Goal: Use online tool/utility: Utilize a website feature to perform a specific function

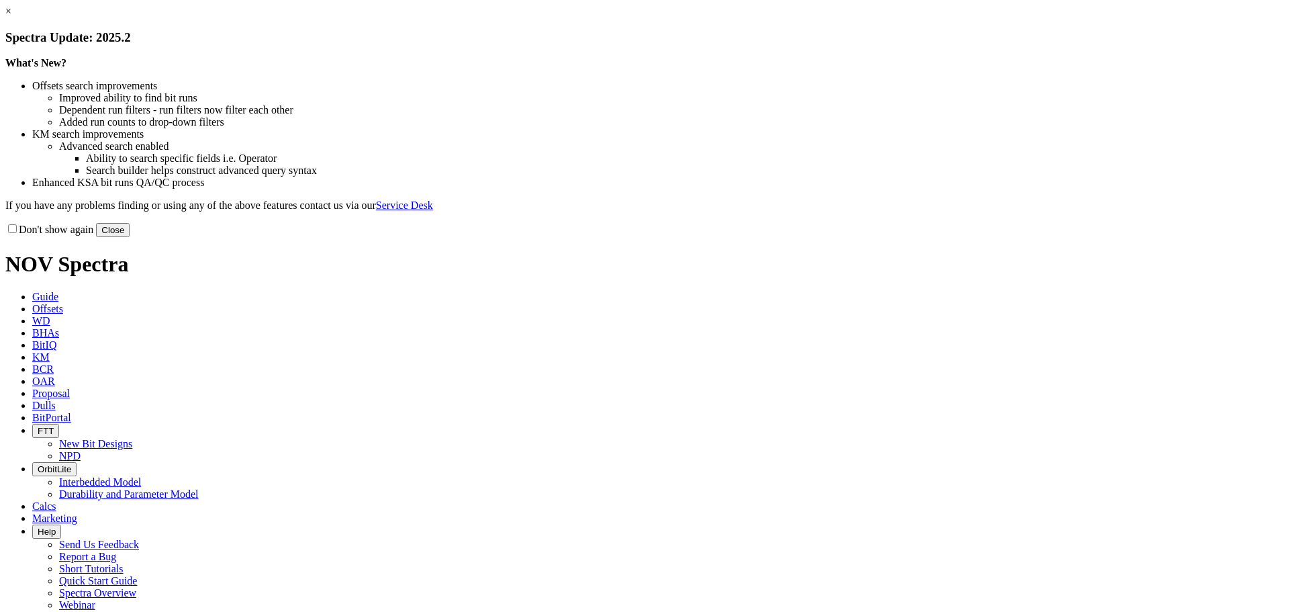
click at [130, 237] on button "Close" at bounding box center [113, 230] width 34 height 14
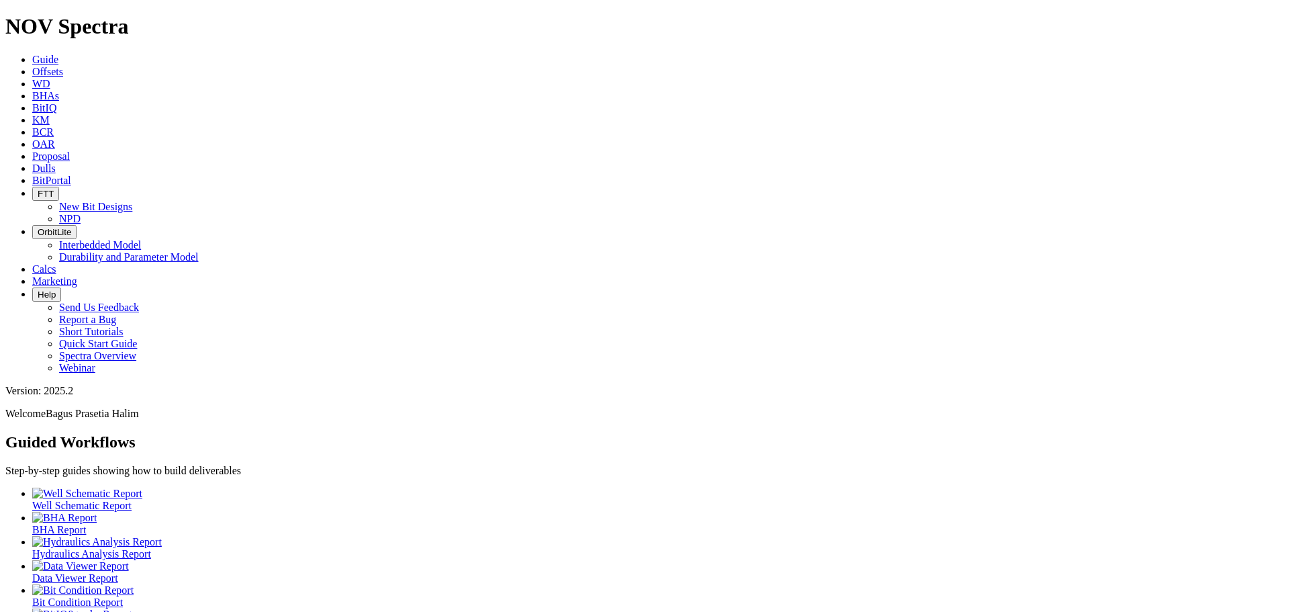
click at [56, 263] on span "Calcs" at bounding box center [44, 268] width 24 height 11
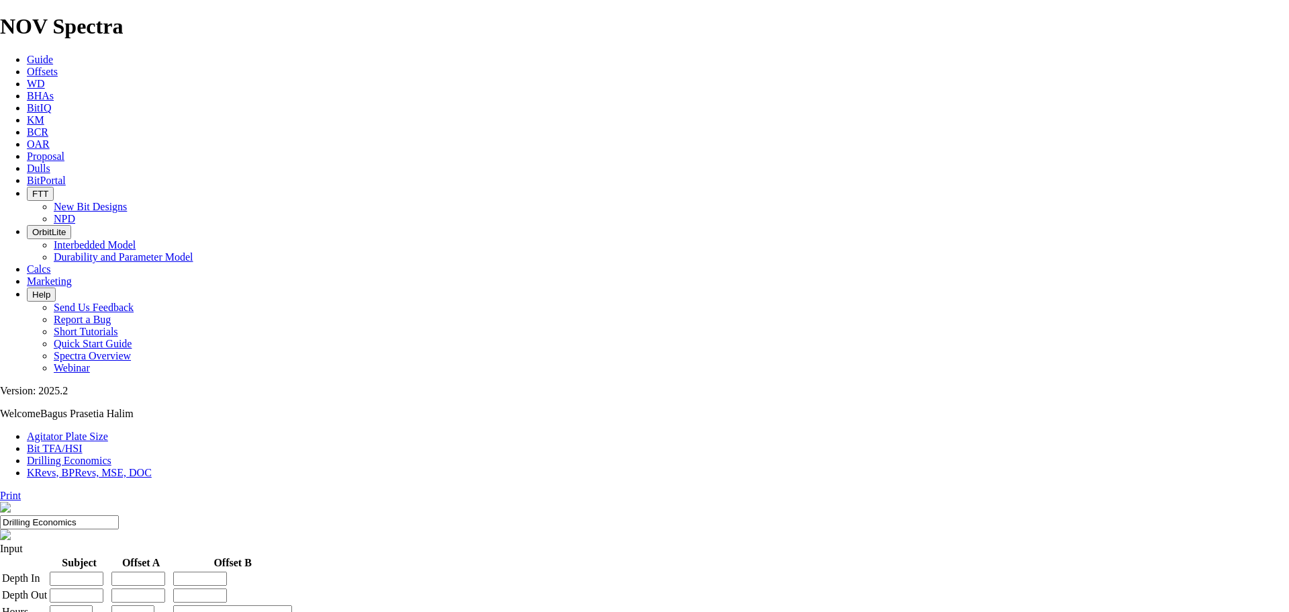
click at [83, 442] on link "Bit TFA/HSI" at bounding box center [55, 447] width 56 height 11
click at [119, 567] on input "Hole Size" at bounding box center [59, 574] width 119 height 14
type input "12.25"
click at [119, 606] on input "Flow Rate" at bounding box center [59, 613] width 119 height 14
type input "800"
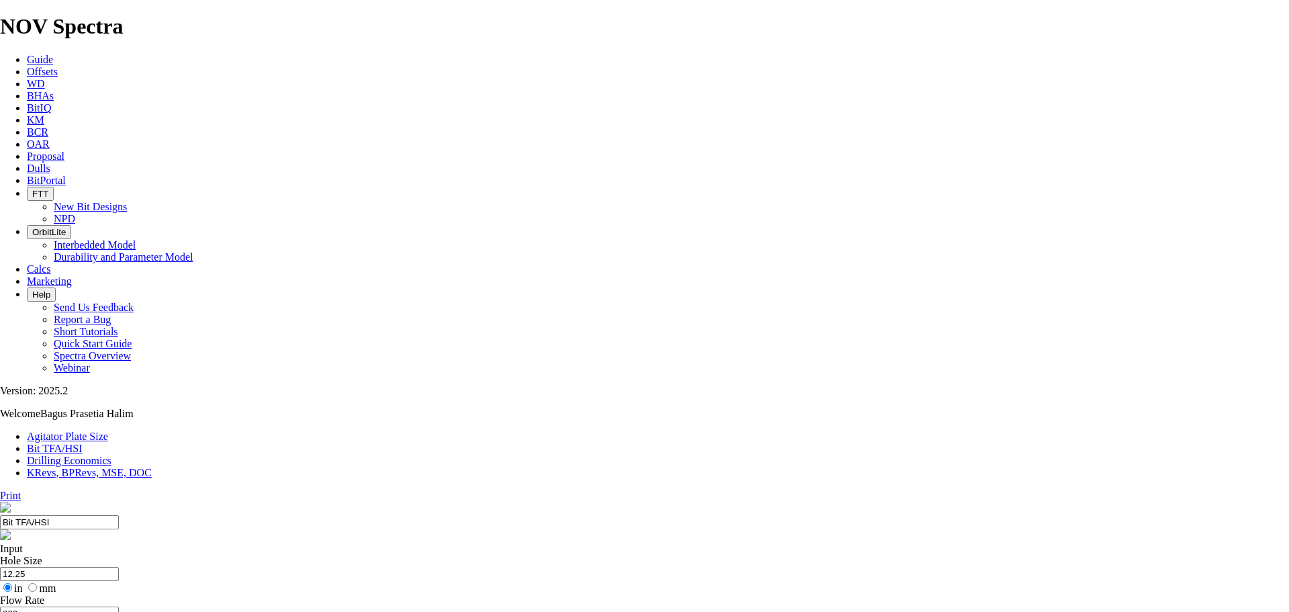
type input "9.2"
drag, startPoint x: 418, startPoint y: 379, endPoint x: 420, endPoint y: 399, distance: 19.6
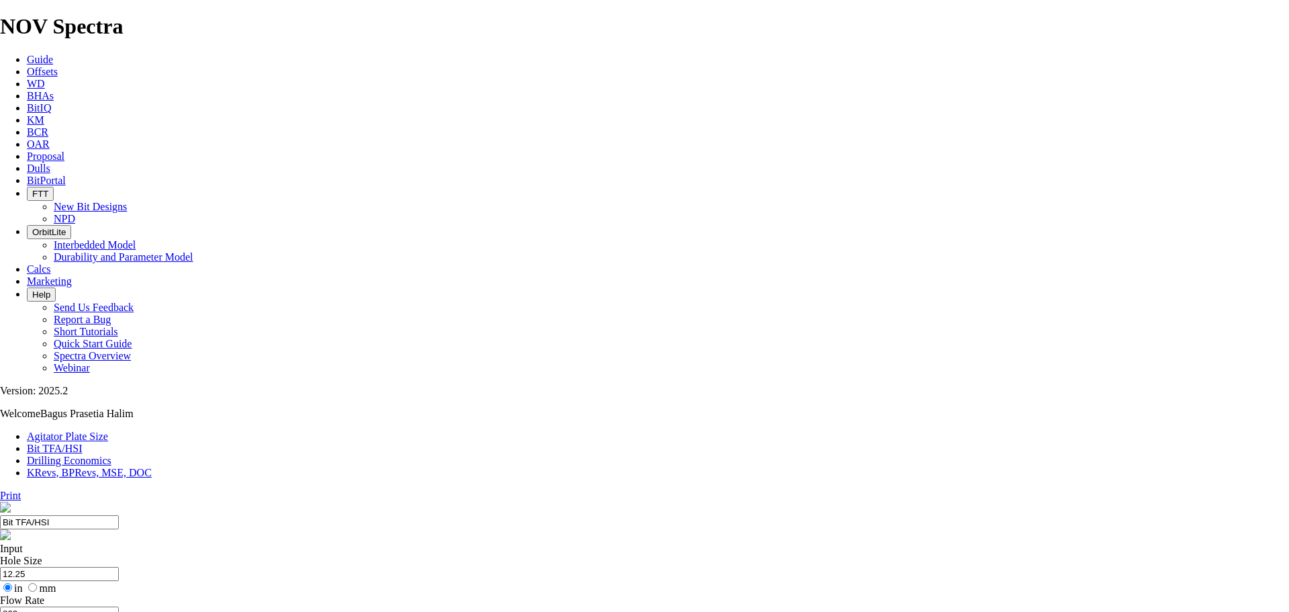
select select "number:13"
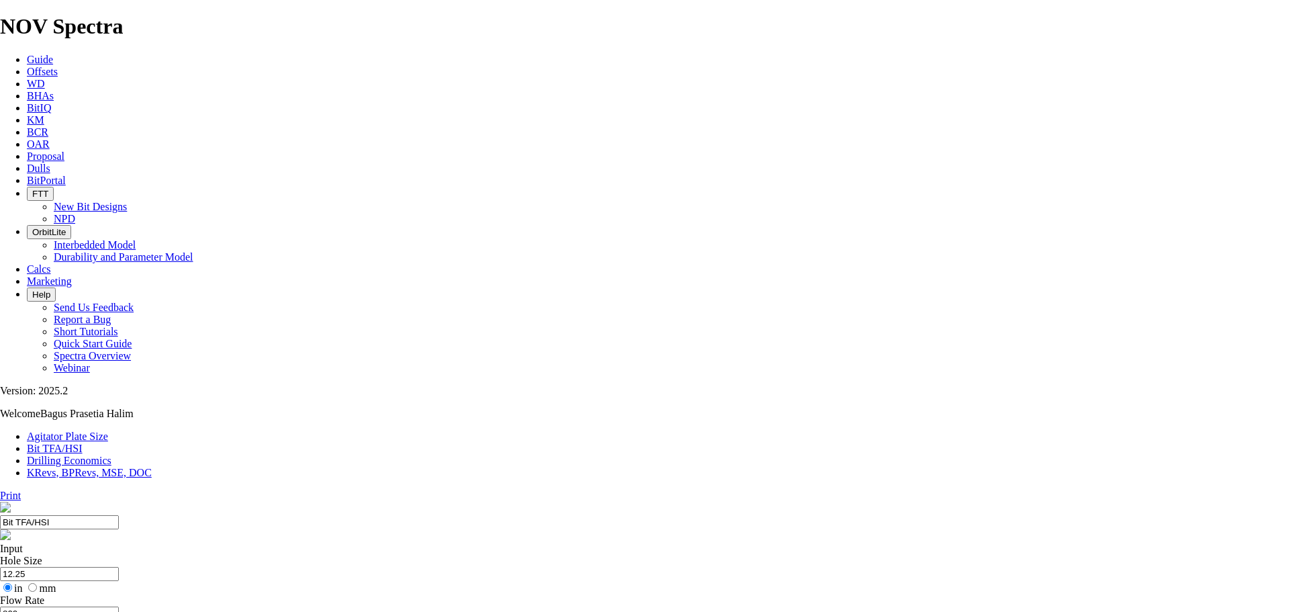
select select "number:13"
select select "number:14"
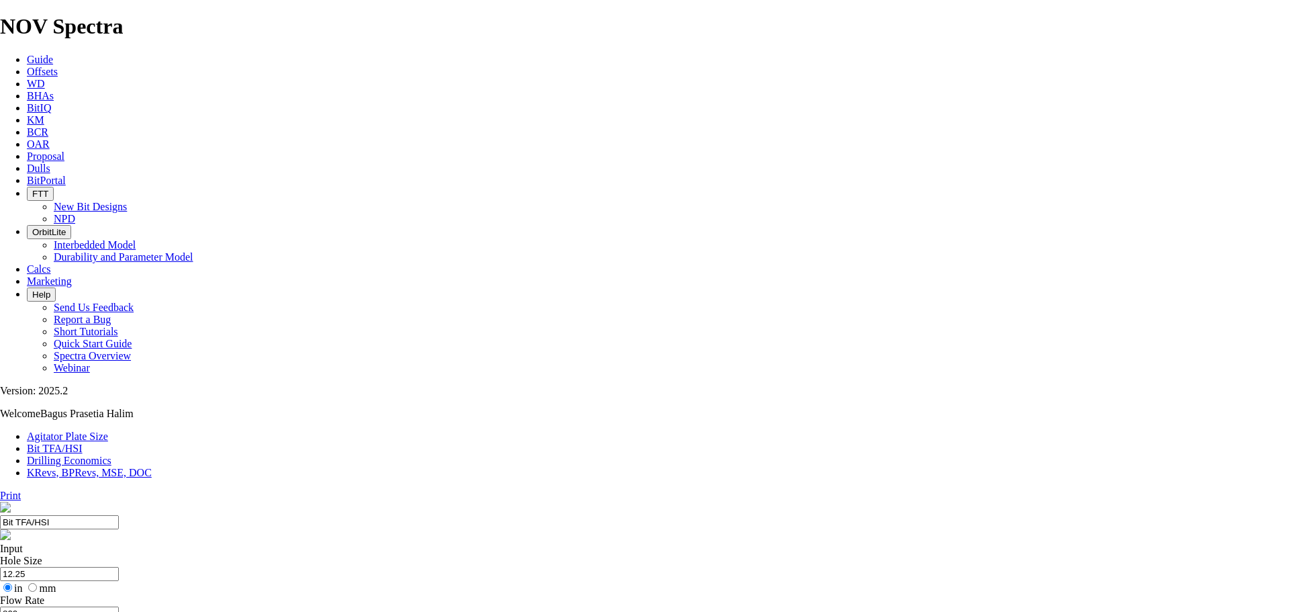
select select "number:14"
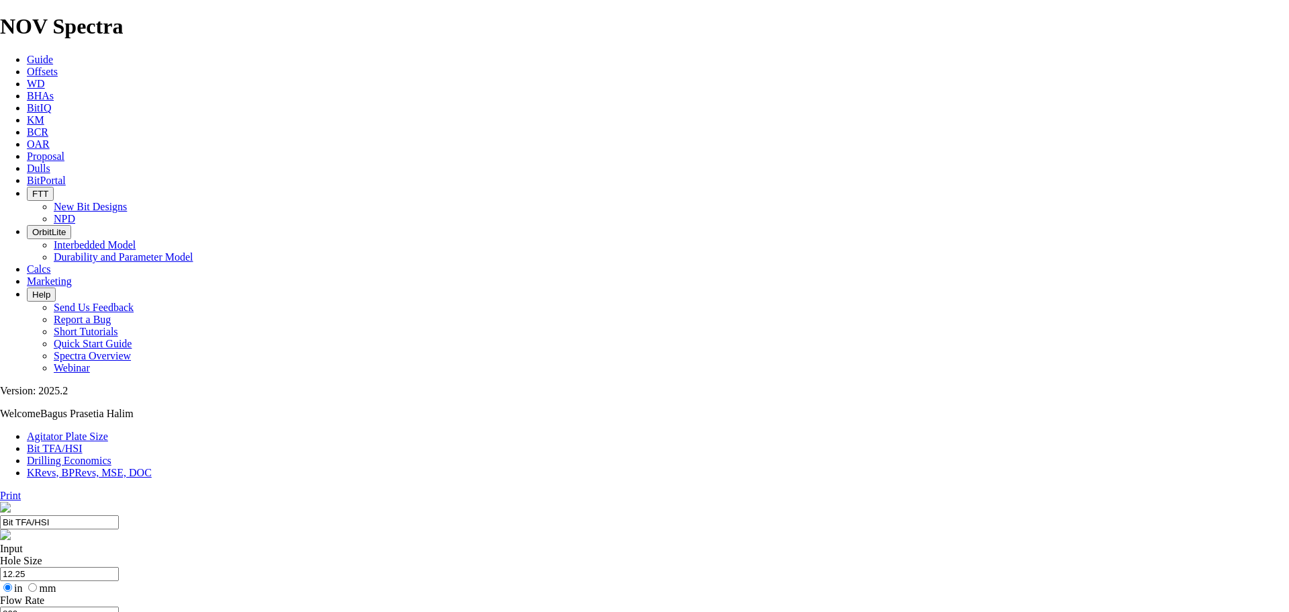
select select "number:14"
type input "8"
select select "number:0"
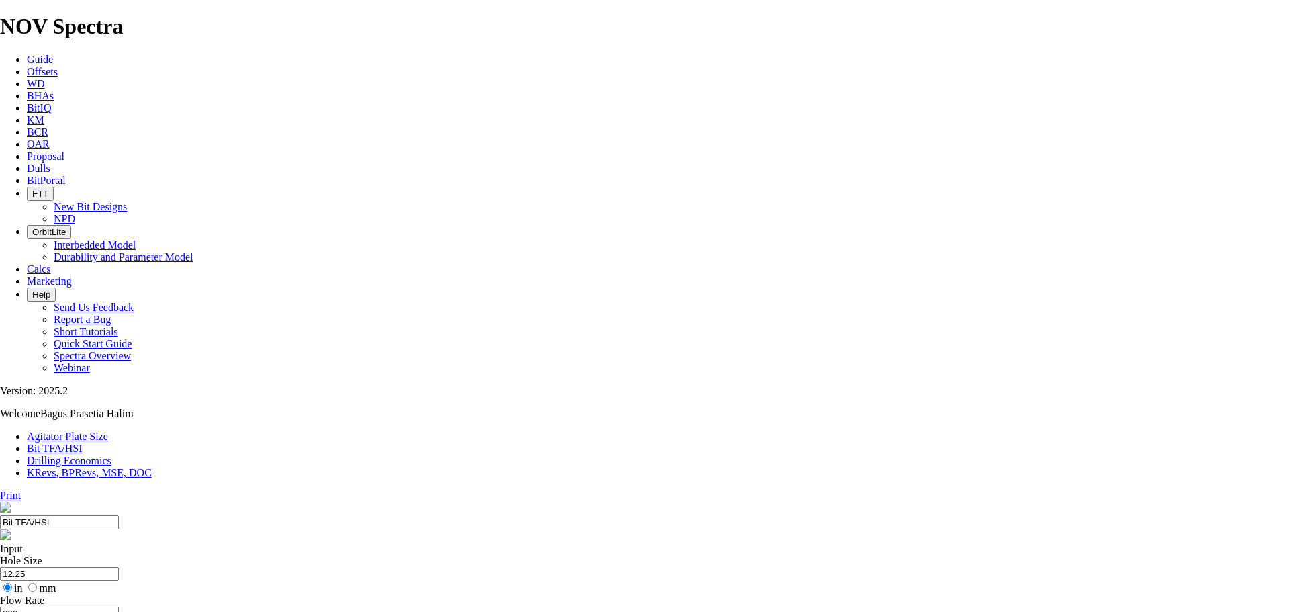
select select "number:0"
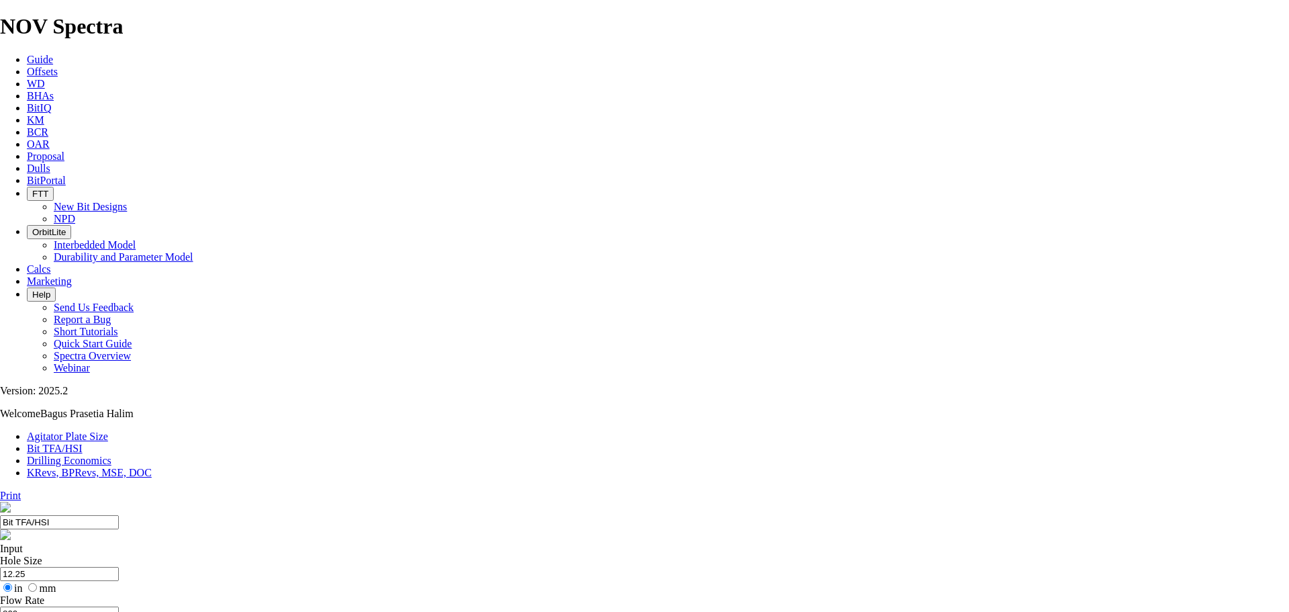
select select "number:0"
drag, startPoint x: 517, startPoint y: 355, endPoint x: 557, endPoint y: 351, distance: 40.5
type input "9"
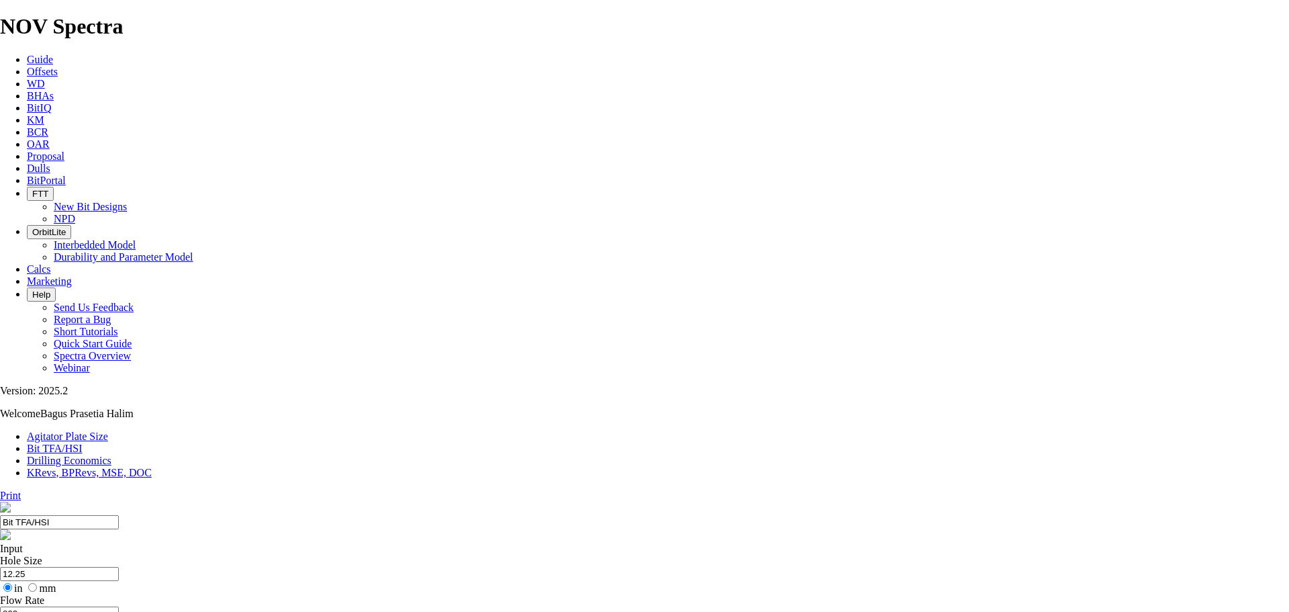
drag, startPoint x: 420, startPoint y: 380, endPoint x: 438, endPoint y: 412, distance: 37.3
select select "number:13"
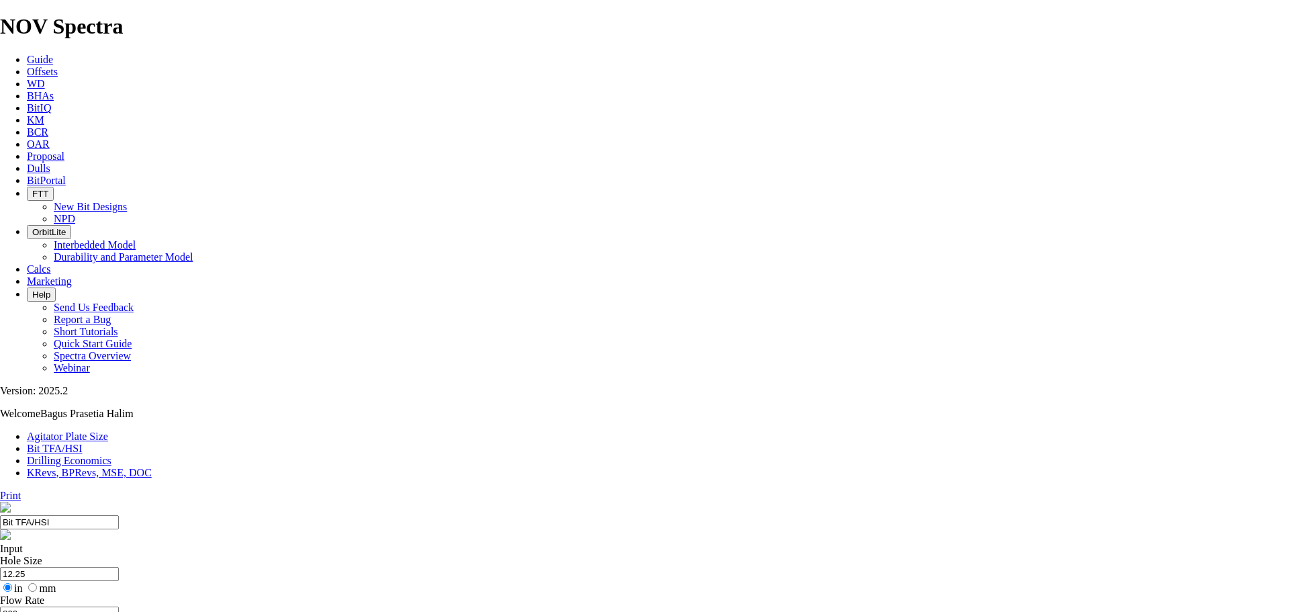
select select "number:13"
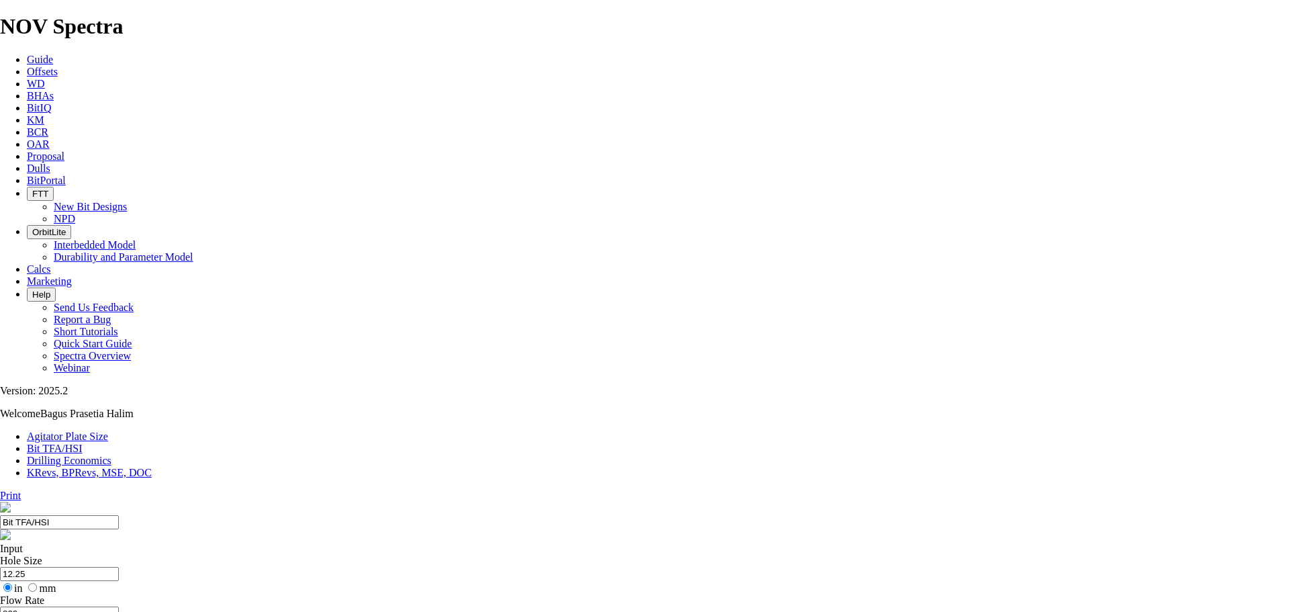
select select "number:13"
select select "number:14"
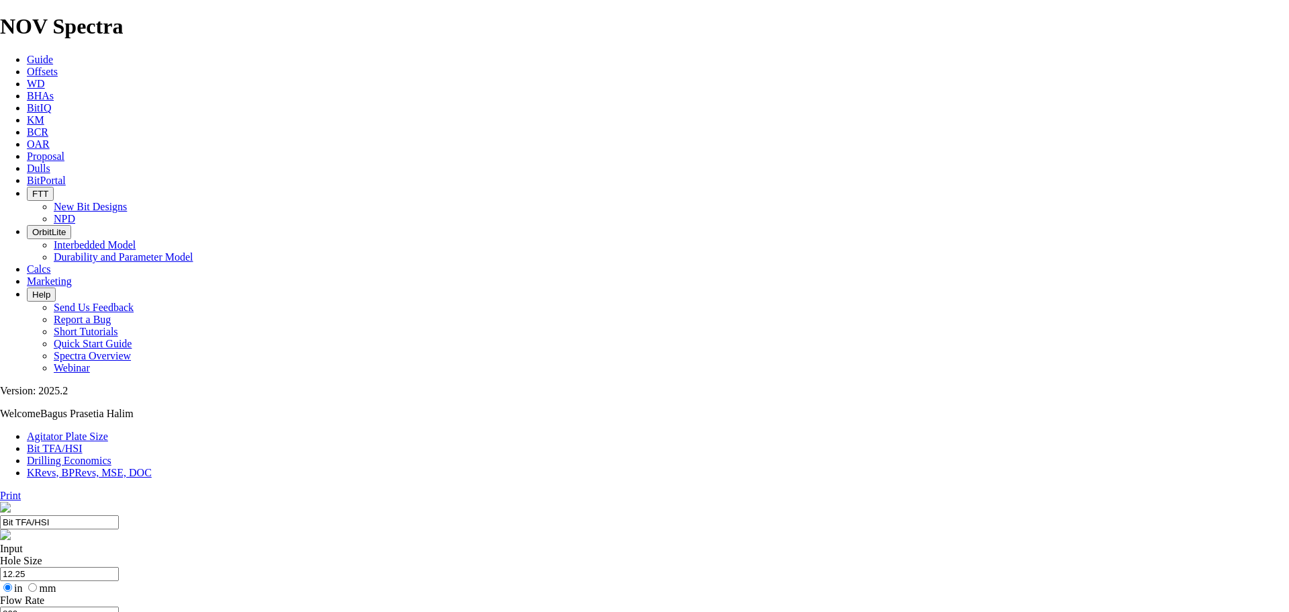
select select "number:14"
drag, startPoint x: 446, startPoint y: 393, endPoint x: 455, endPoint y: 389, distance: 10.0
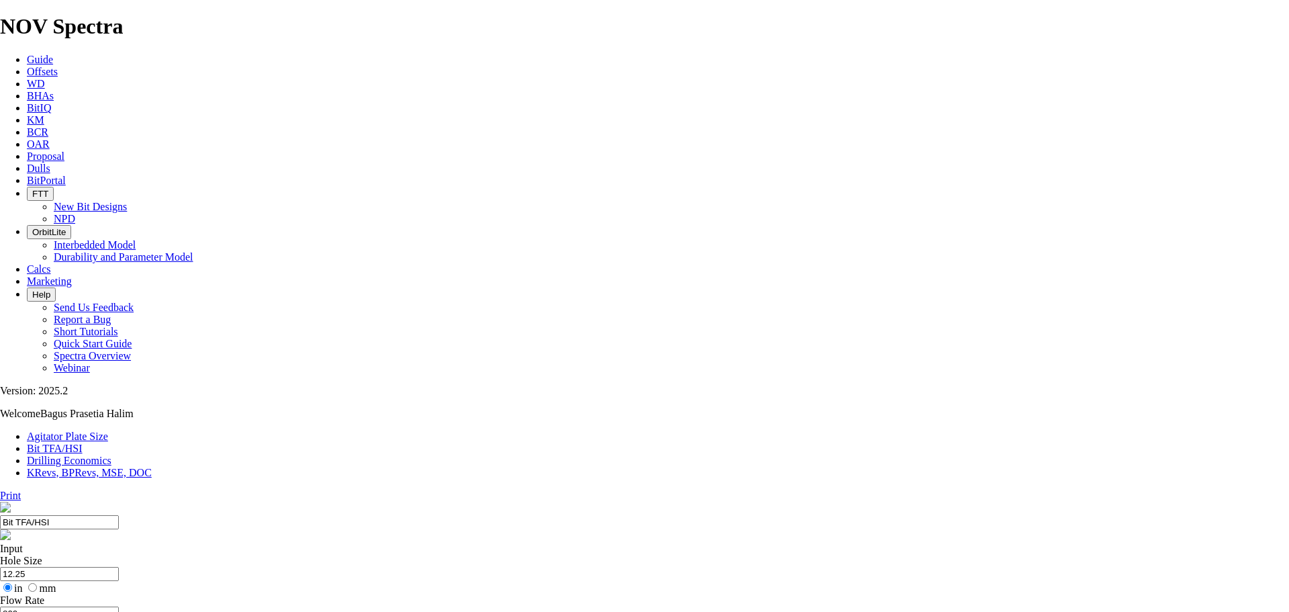
select select "number:14"
